Goal: Task Accomplishment & Management: Complete application form

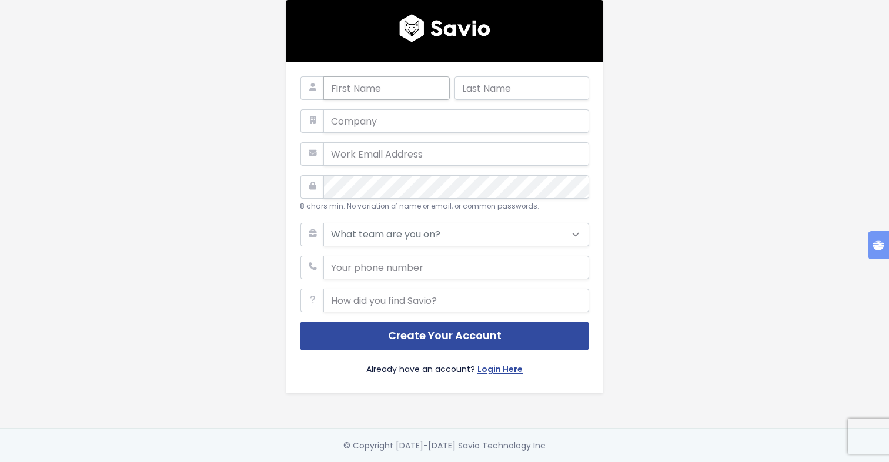
click at [365, 94] on input "text" at bounding box center [387, 88] width 126 height 24
type input "Mark"
type input "Lamb"
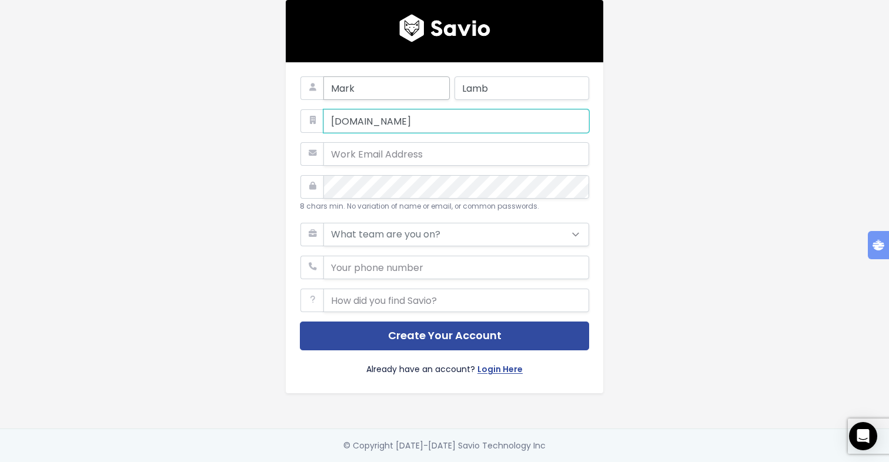
type input "HighGround.io"
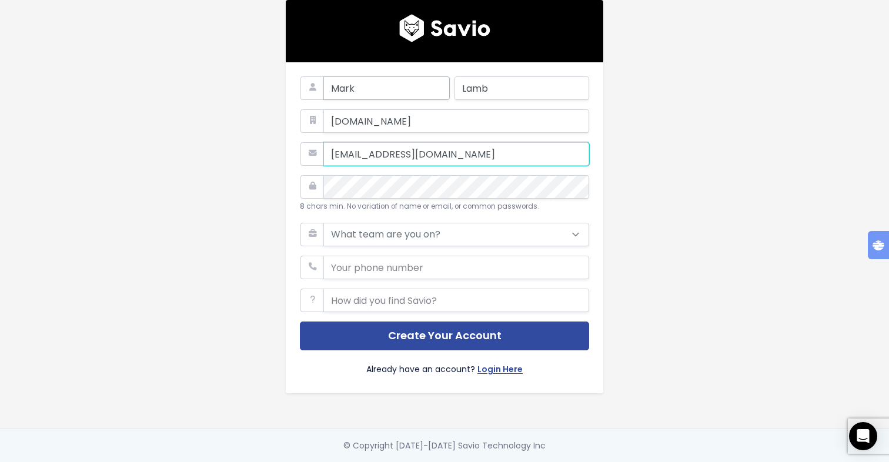
type input "mark.lamb@highground.io"
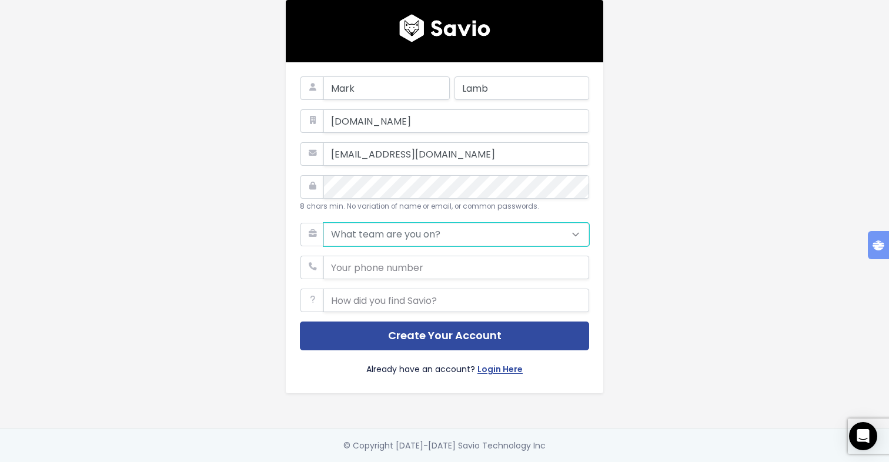
click at [405, 236] on select "What team are you on? Support Product Sales Customer Success Marketing Other" at bounding box center [457, 235] width 266 height 24
select select "OTHER"
click at [324, 223] on select "What team are you on? Support Product Sales Customer Success Marketing Other" at bounding box center [457, 235] width 266 height 24
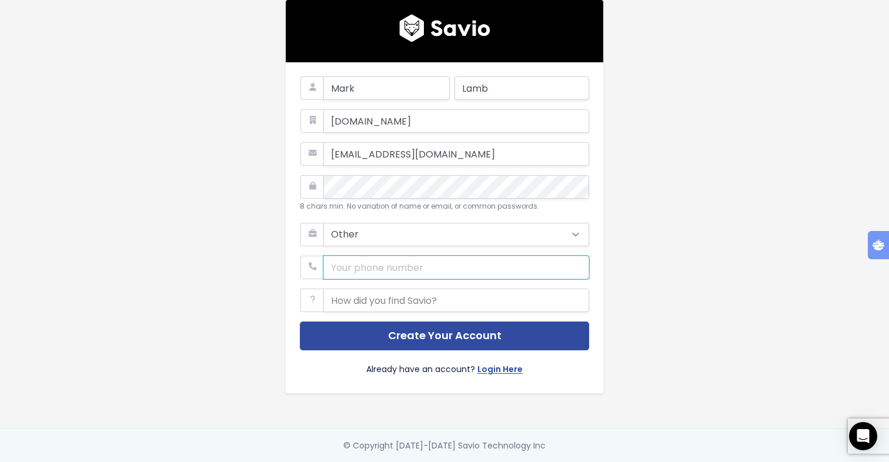
click at [370, 268] on input "phone" at bounding box center [457, 268] width 266 height 24
click at [339, 268] on input "phone" at bounding box center [457, 268] width 266 height 24
type input "+447854988768"
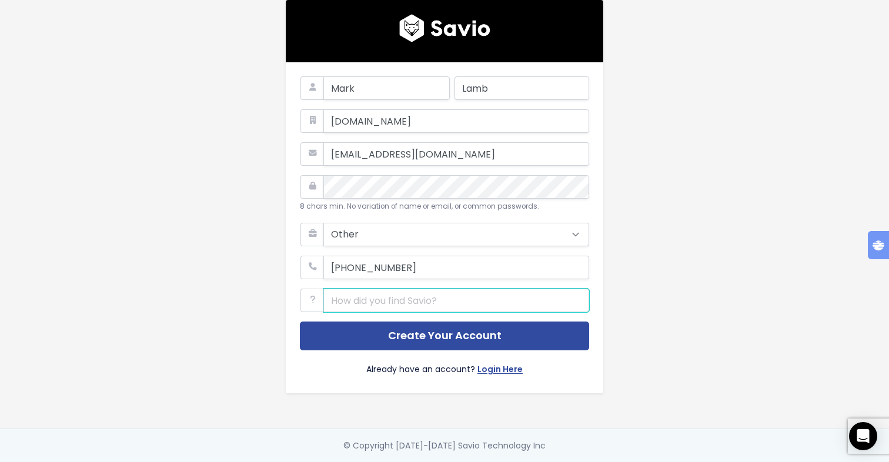
click at [361, 297] on input "text" at bounding box center [457, 301] width 266 height 24
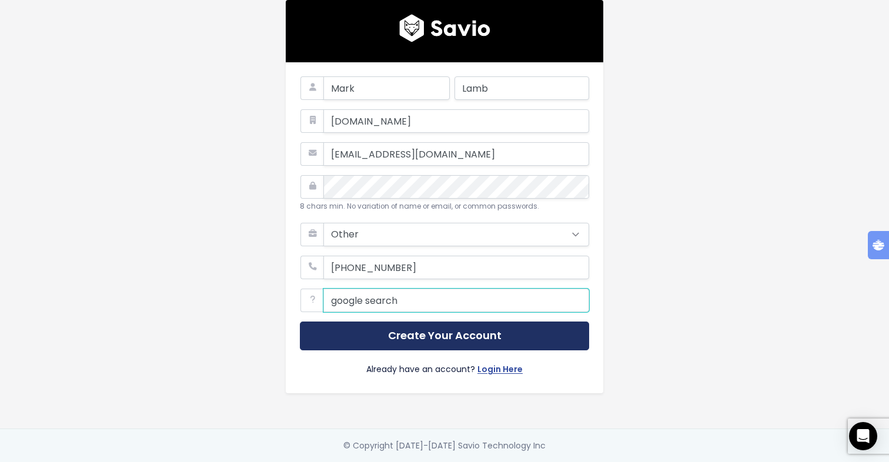
type input "google search"
click at [448, 333] on button "Create Your Account" at bounding box center [444, 336] width 289 height 29
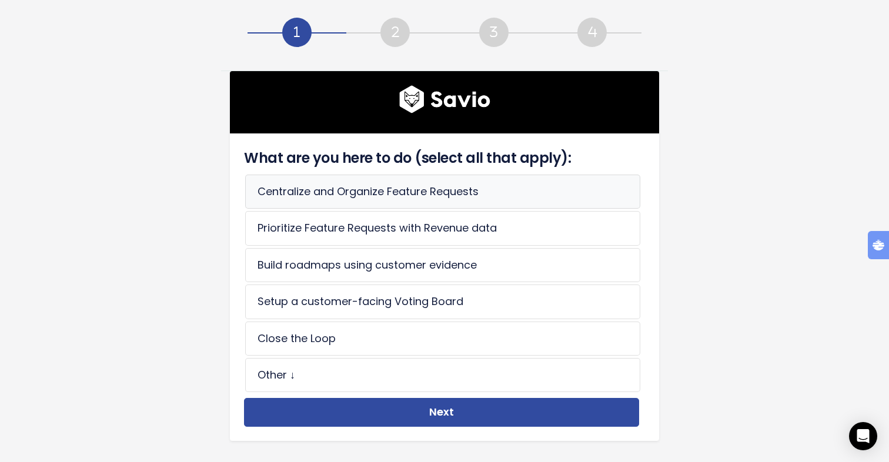
click at [418, 201] on li "Centralize and Organize Feature Requests" at bounding box center [442, 192] width 395 height 34
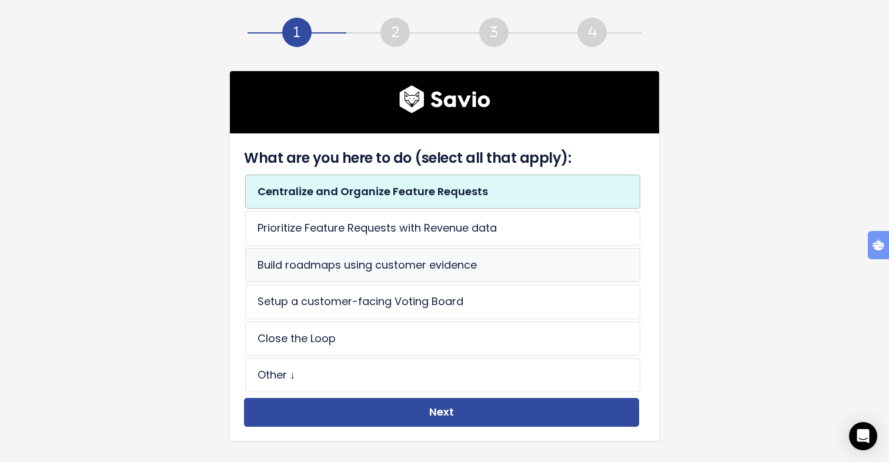
click at [409, 255] on li "Build roadmaps using customer evidence" at bounding box center [442, 265] width 395 height 34
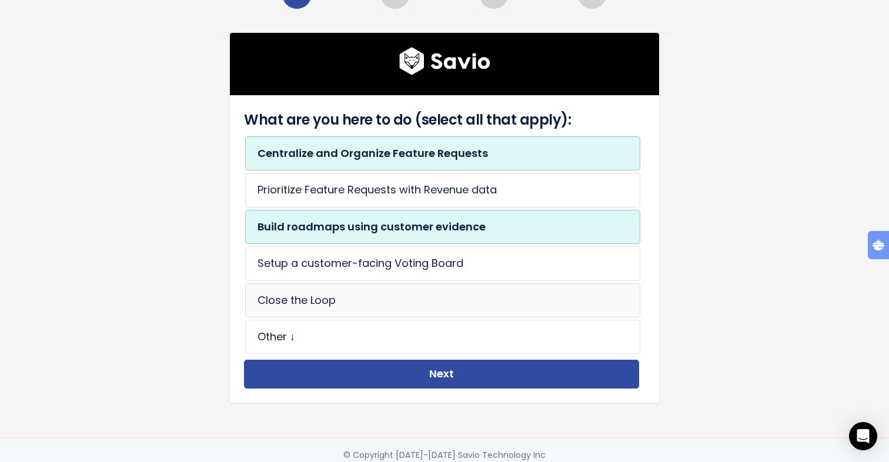
scroll to position [39, 0]
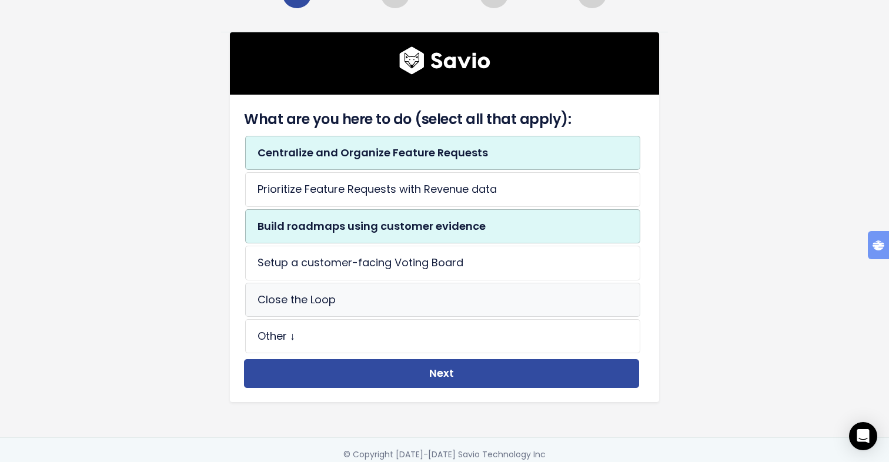
click at [541, 288] on li "Close the Loop" at bounding box center [442, 300] width 395 height 34
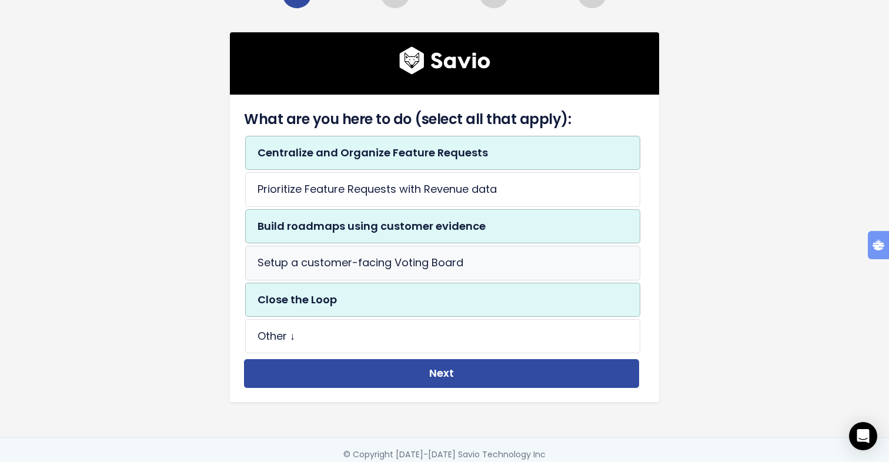
click at [541, 274] on li "Setup a customer-facing Voting Board" at bounding box center [442, 263] width 395 height 34
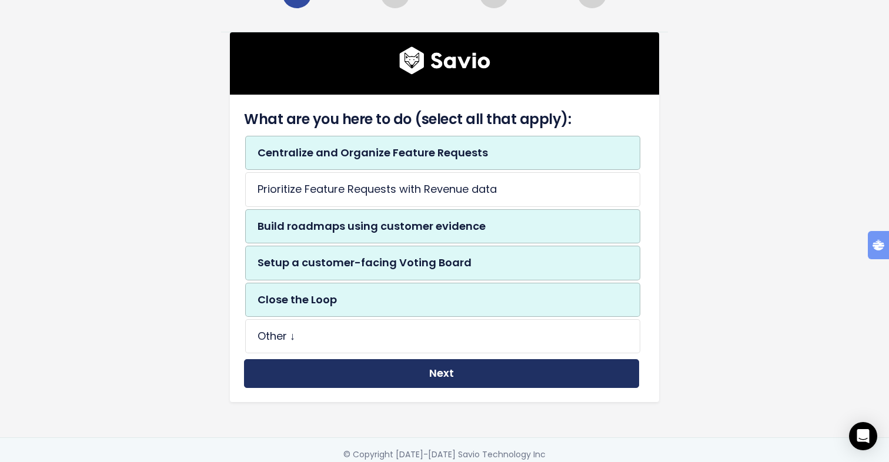
click at [500, 367] on button "Next" at bounding box center [441, 373] width 395 height 29
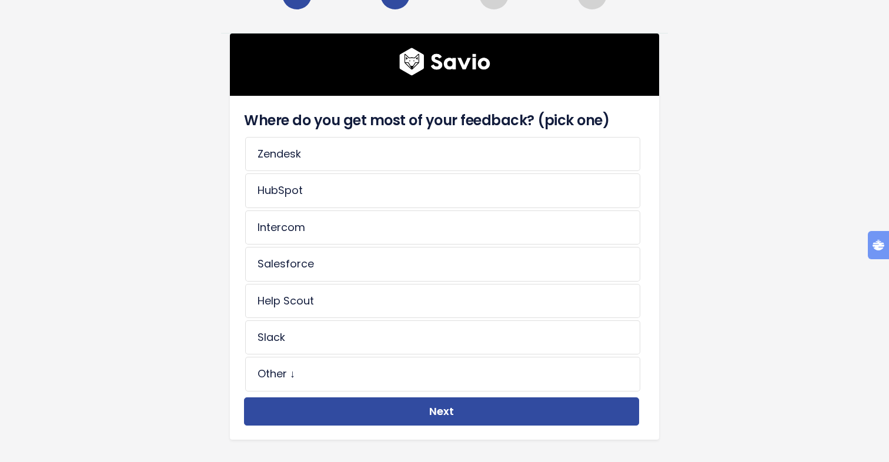
scroll to position [42, 0]
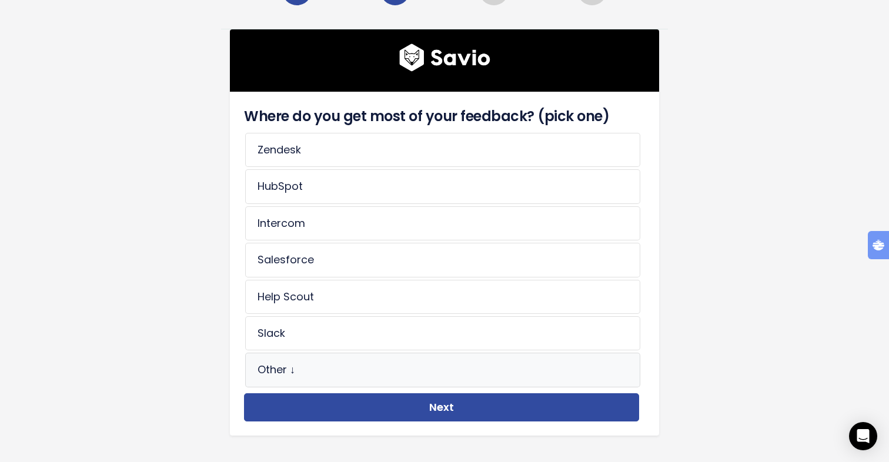
click at [430, 365] on li "Other ↓" at bounding box center [442, 370] width 395 height 34
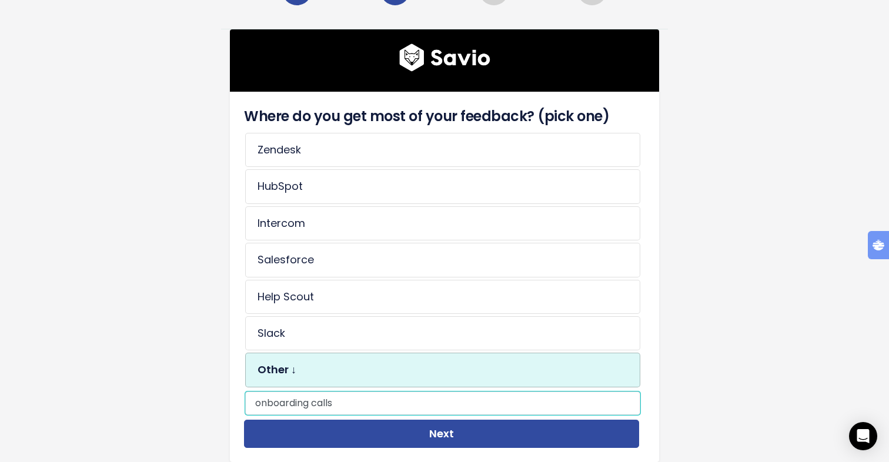
click at [259, 401] on input "onboarding calls" at bounding box center [442, 404] width 395 height 24
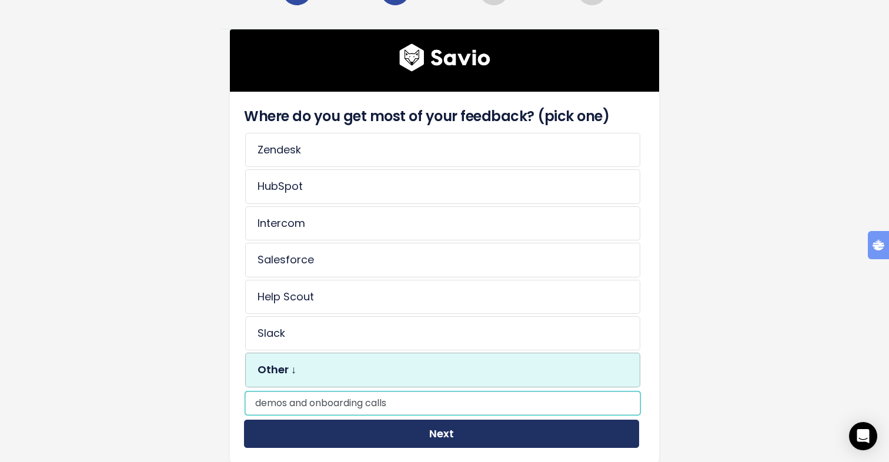
type input "demos and onboarding calls"
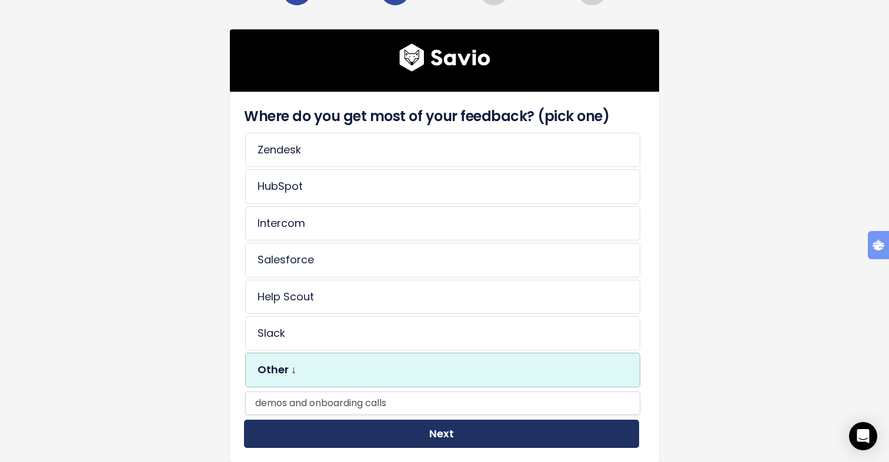
click at [471, 436] on button "Next" at bounding box center [441, 434] width 395 height 29
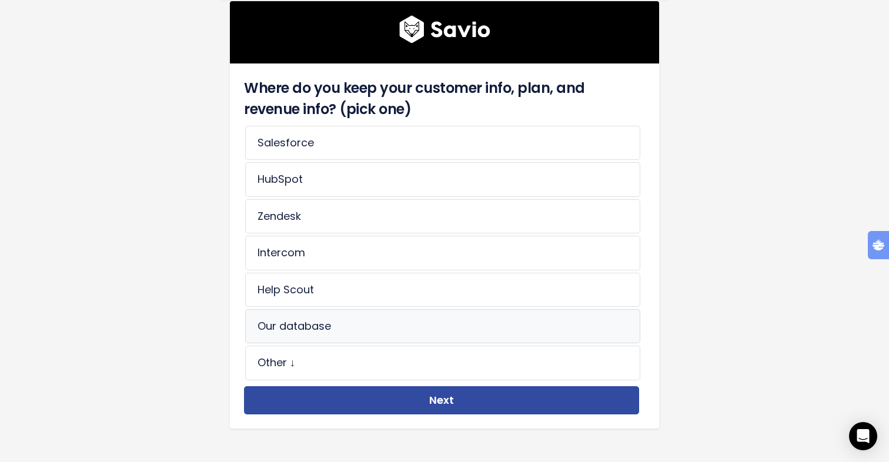
scroll to position [73, 0]
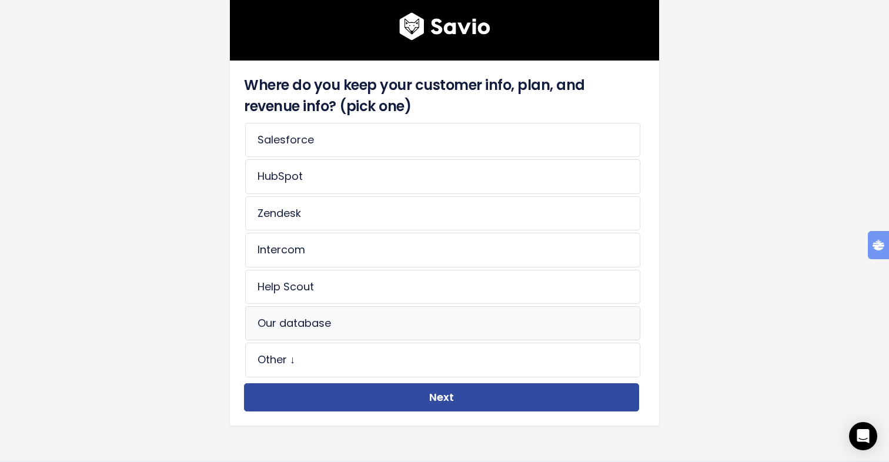
click at [419, 359] on li "Other ↓" at bounding box center [442, 360] width 395 height 34
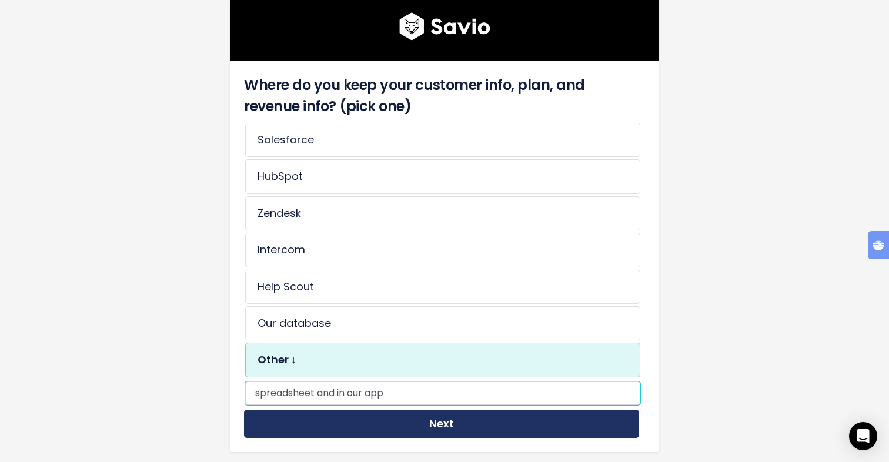
type input "spreadsheet and in our app"
click at [452, 426] on button "Next" at bounding box center [441, 424] width 395 height 29
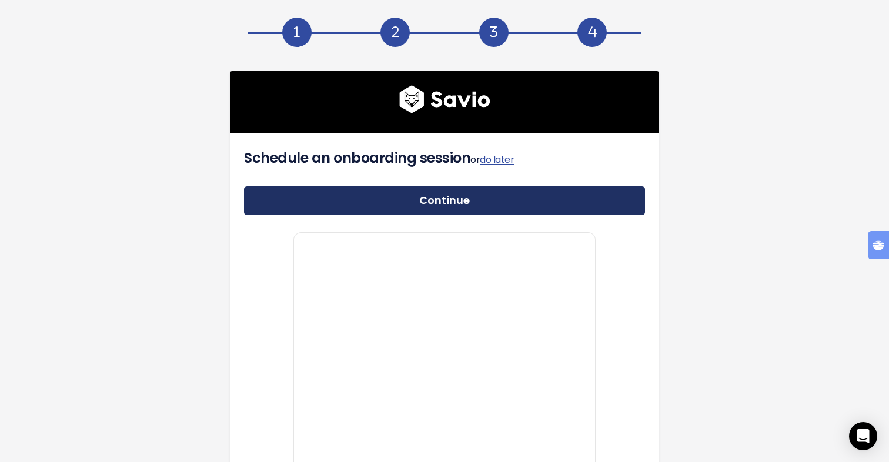
click at [410, 191] on link "Continue" at bounding box center [444, 200] width 401 height 29
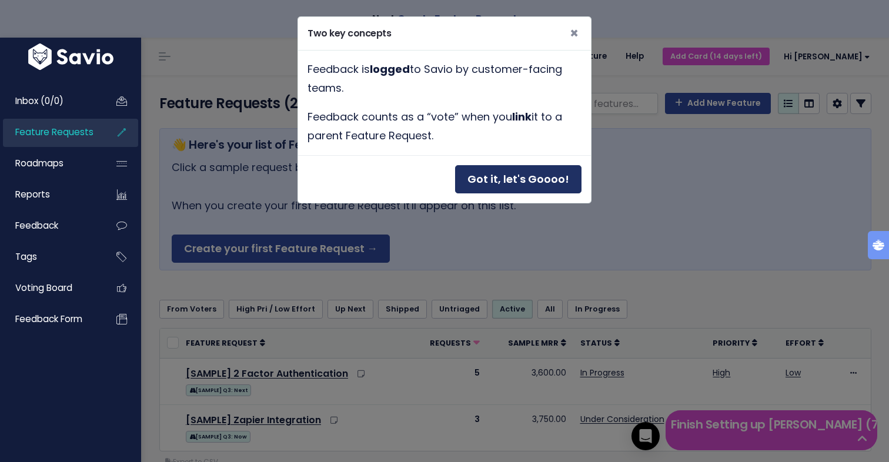
click at [549, 174] on button "Got it, let's Goooo!" at bounding box center [518, 179] width 126 height 29
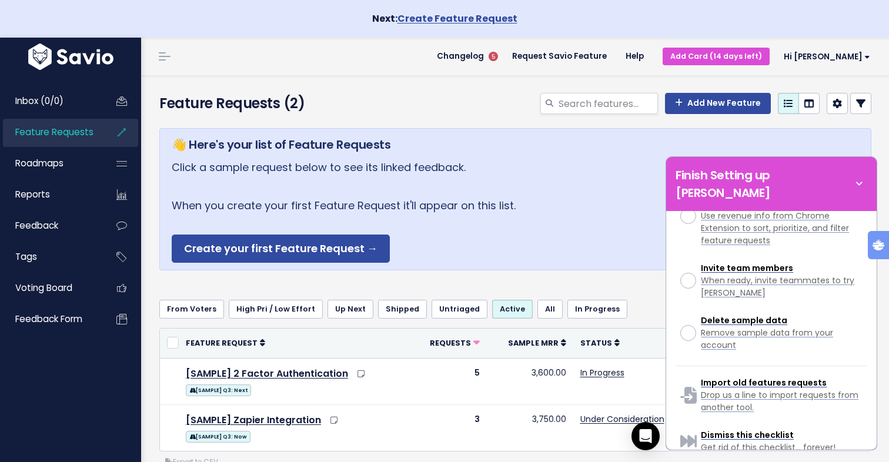
scroll to position [404, 0]
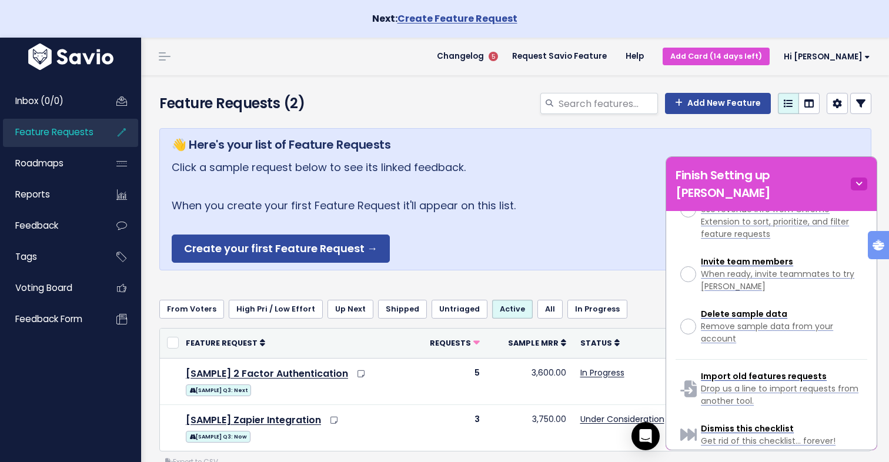
click at [855, 178] on icon at bounding box center [859, 184] width 16 height 13
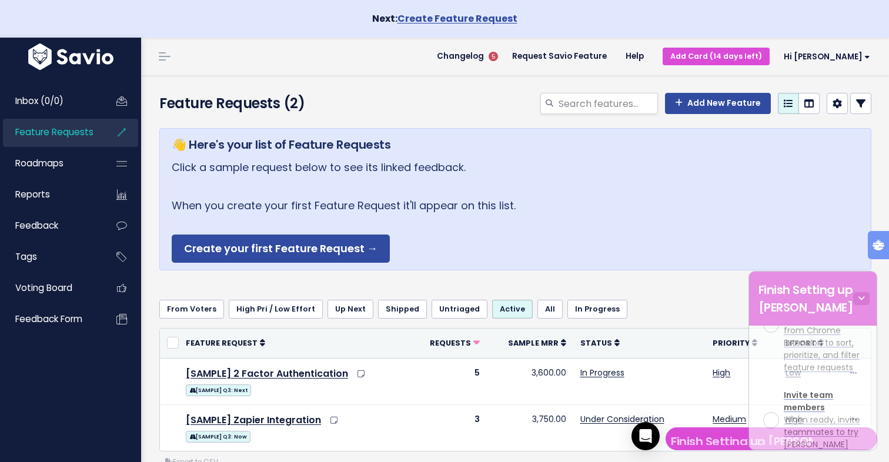
scroll to position [1312, 0]
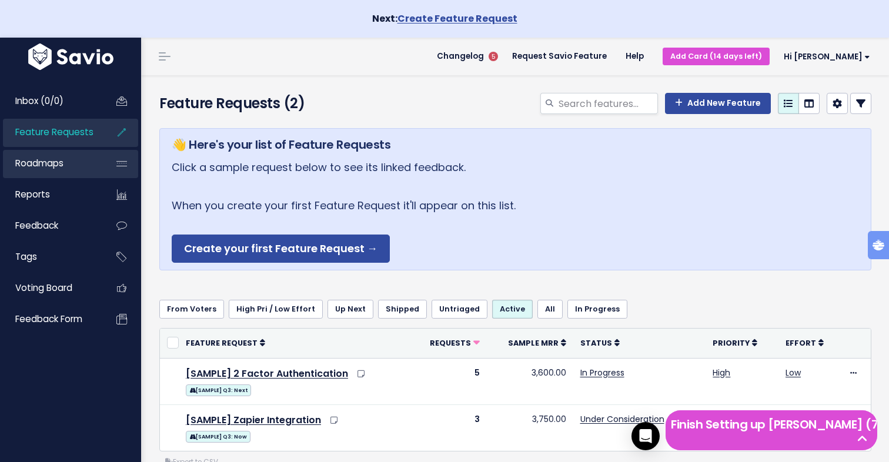
click at [63, 164] on span "Roadmaps" at bounding box center [39, 163] width 48 height 12
